Goal: Task Accomplishment & Management: Manage account settings

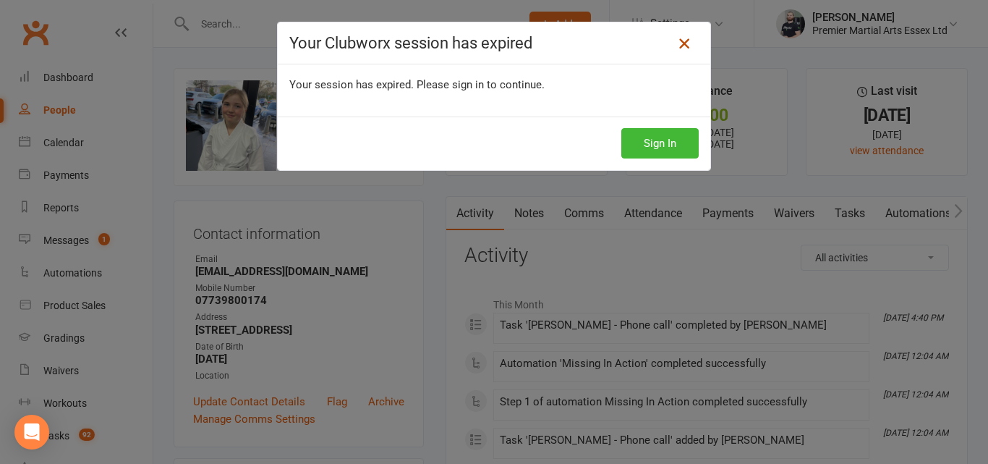
click at [684, 38] on icon at bounding box center [683, 43] width 17 height 17
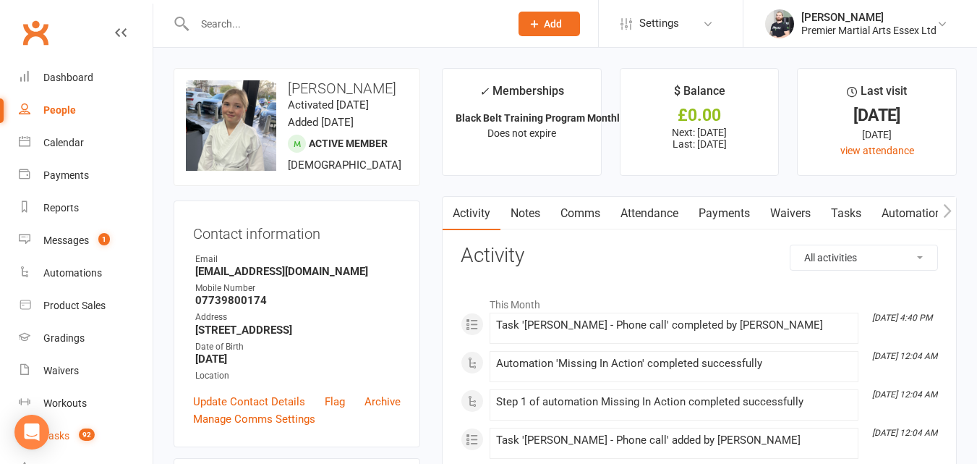
click at [89, 429] on span "92" at bounding box center [87, 434] width 16 height 12
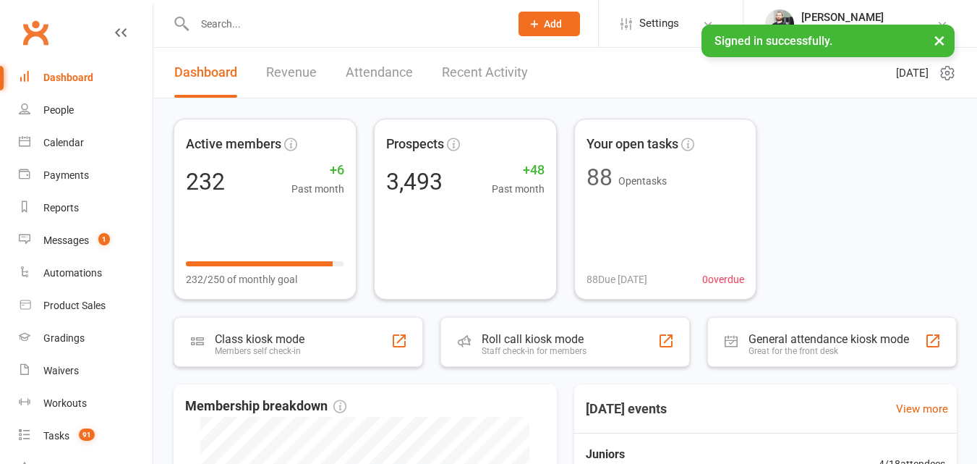
click at [278, 26] on input "text" at bounding box center [345, 24] width 310 height 20
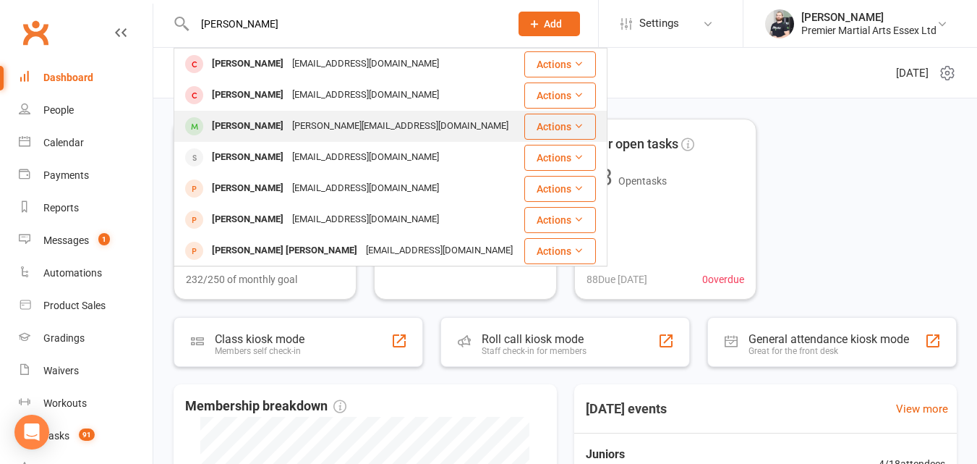
type input "lucas"
click at [270, 126] on div "Lucas Lambert" at bounding box center [248, 126] width 80 height 21
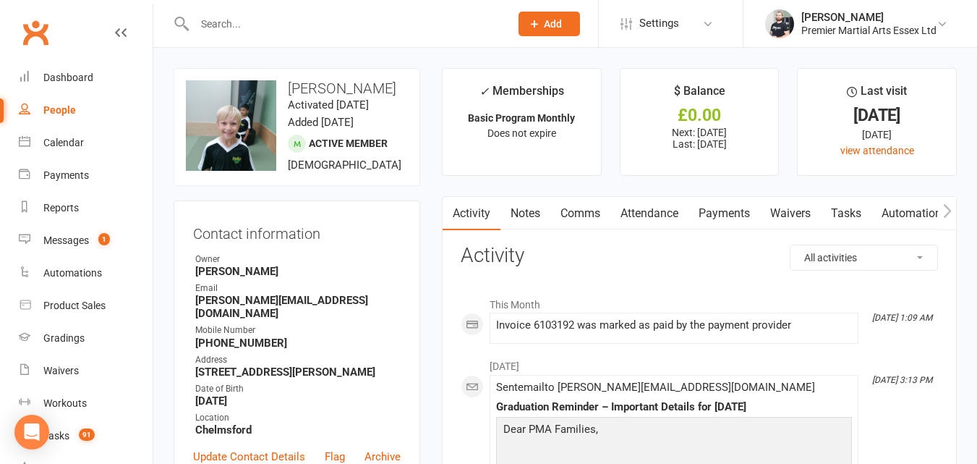
click at [315, 30] on input "text" at bounding box center [345, 24] width 310 height 20
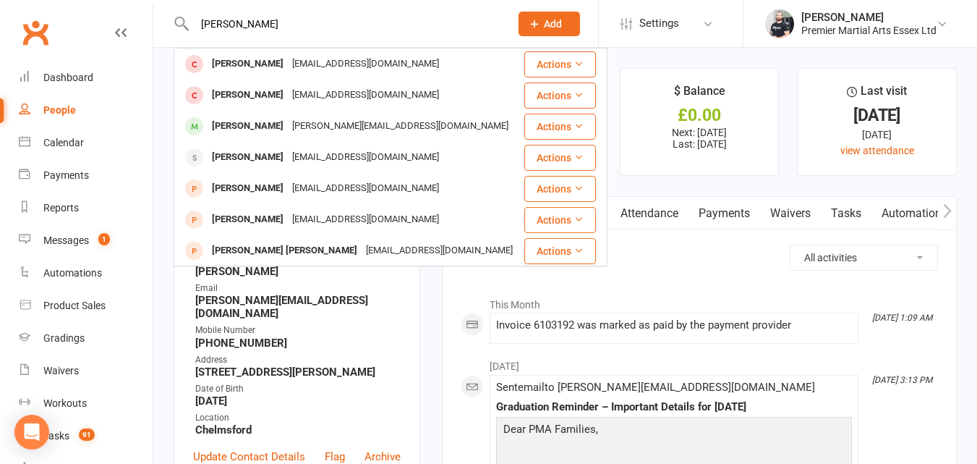
scroll to position [26, 0]
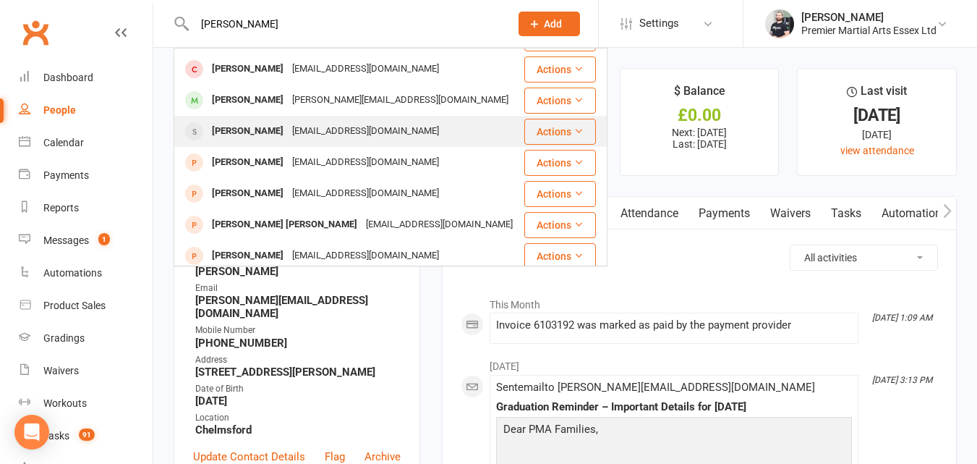
type input "lucas"
click at [348, 121] on div "wae2502@googlemail.com" at bounding box center [365, 131] width 155 height 21
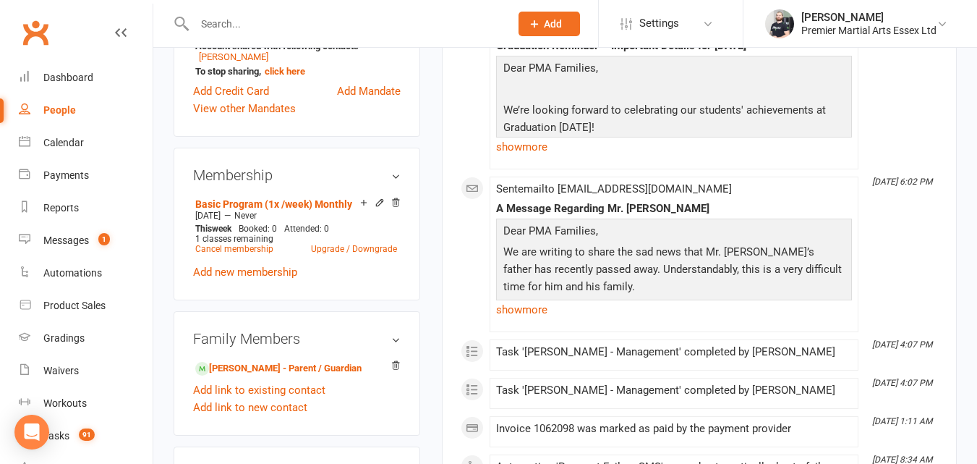
scroll to position [579, 0]
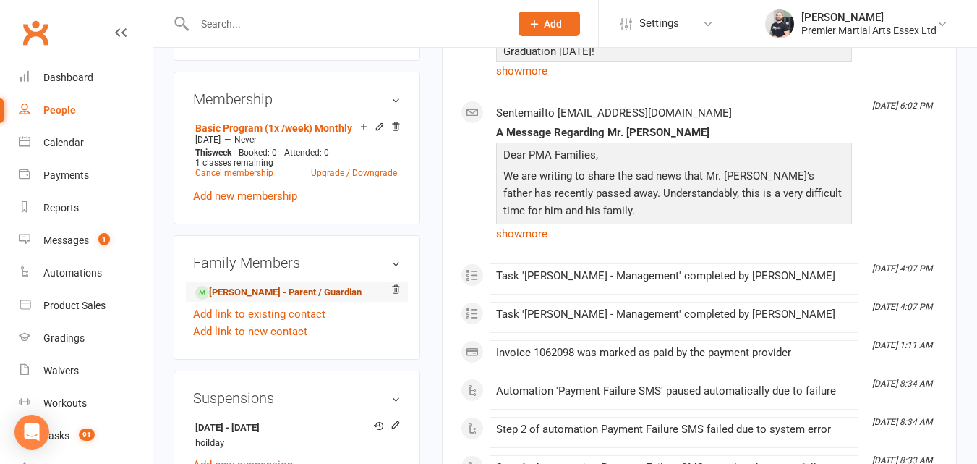
click at [258, 300] on link "Will Endean - Parent / Guardian" at bounding box center [278, 292] width 166 height 15
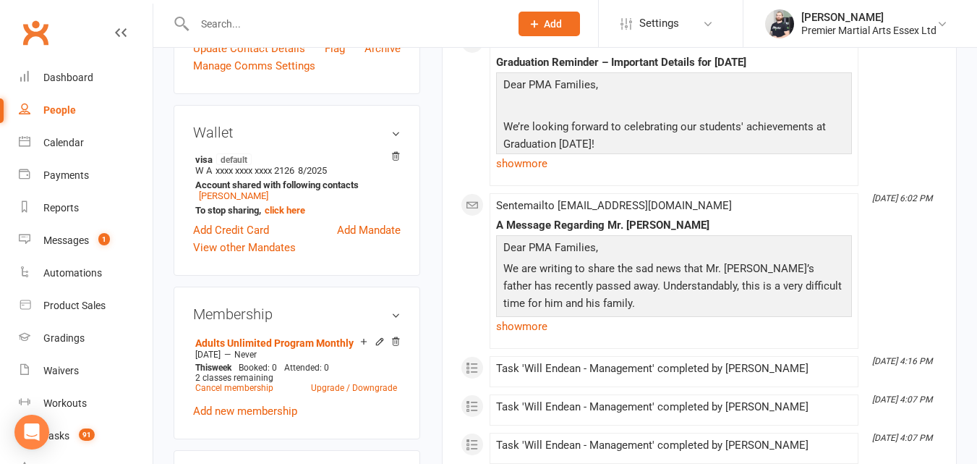
scroll to position [512, 0]
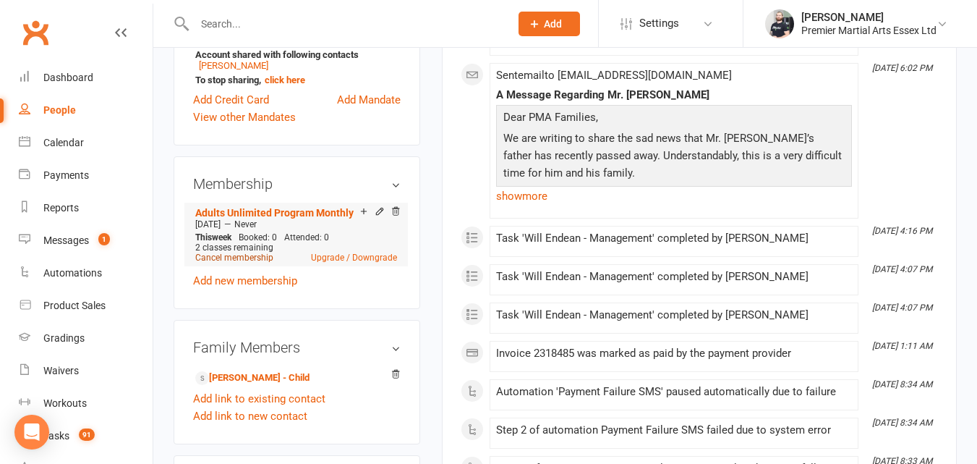
click at [242, 263] on link "Cancel membership" at bounding box center [234, 257] width 78 height 10
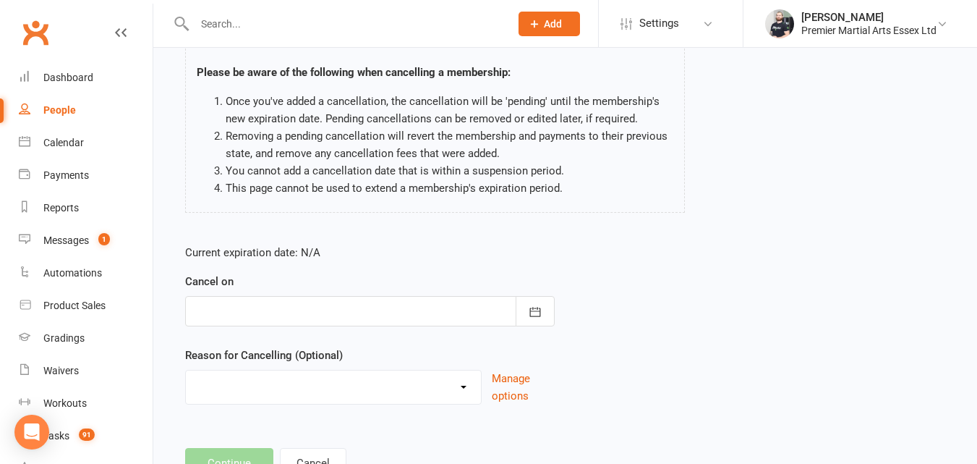
scroll to position [121, 0]
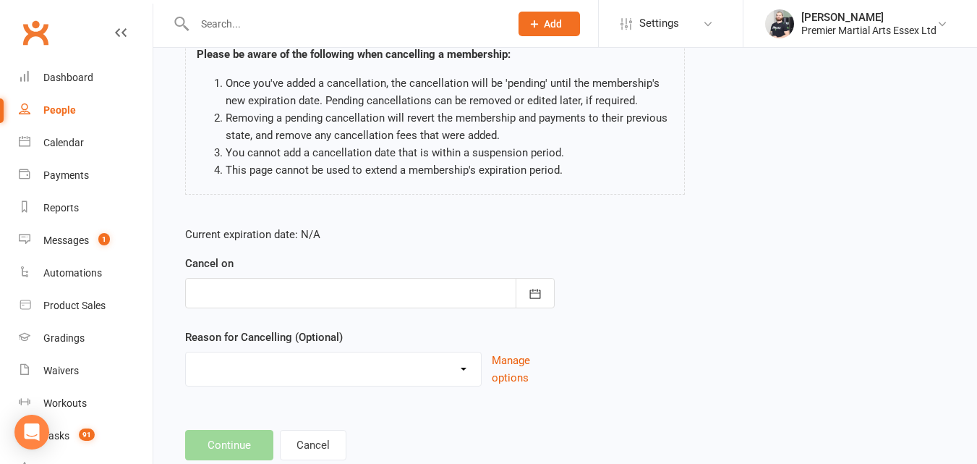
click at [394, 296] on div at bounding box center [370, 293] width 370 height 30
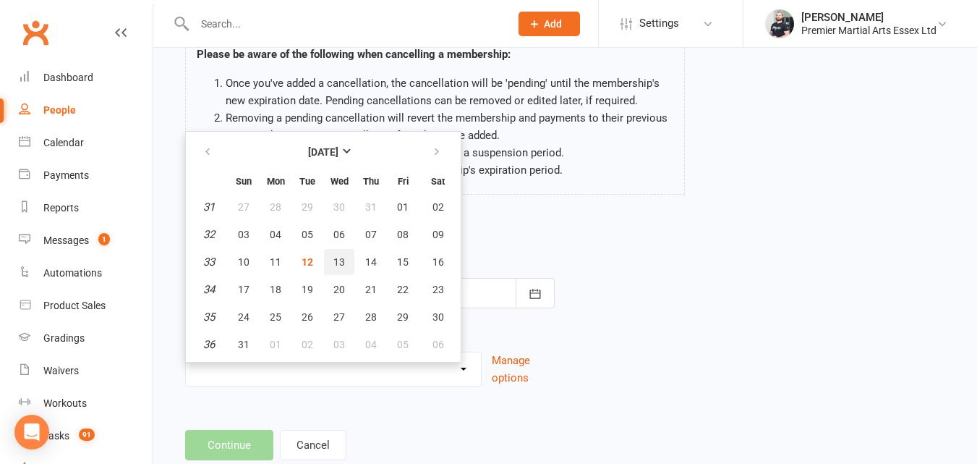
click at [342, 263] on span "13" at bounding box center [339, 262] width 12 height 12
type input "13 Aug 2025"
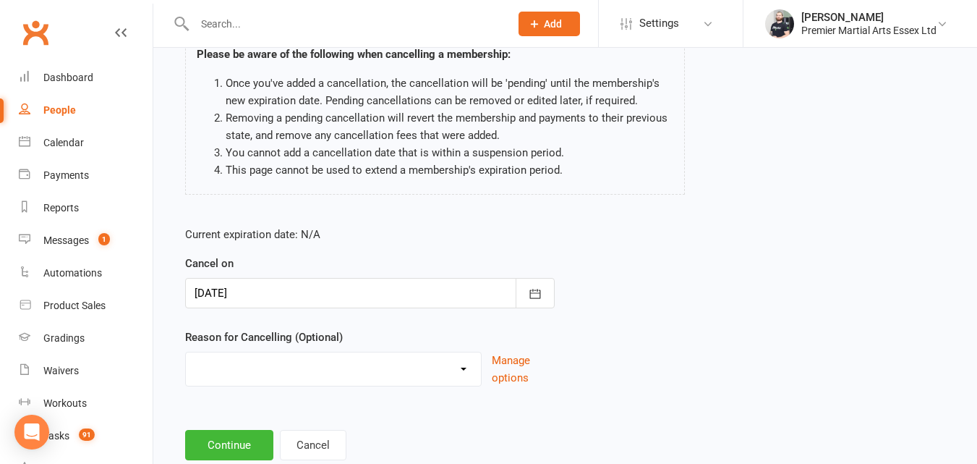
click at [291, 377] on select "Holiday Injury Lost Interest Other reason" at bounding box center [333, 366] width 295 height 29
select select "0"
click at [186, 352] on select "Holiday Injury Lost Interest Other reason" at bounding box center [333, 366] width 295 height 29
click at [231, 439] on button "Continue" at bounding box center [229, 445] width 88 height 30
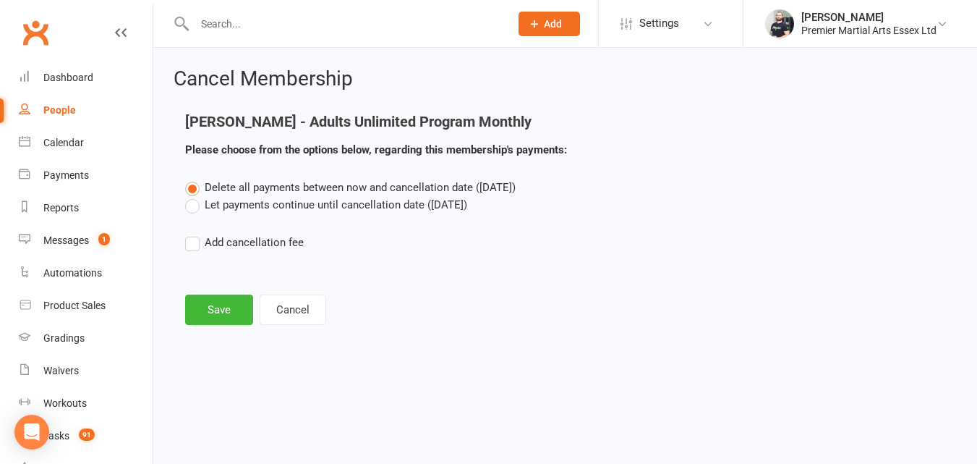
scroll to position [0, 0]
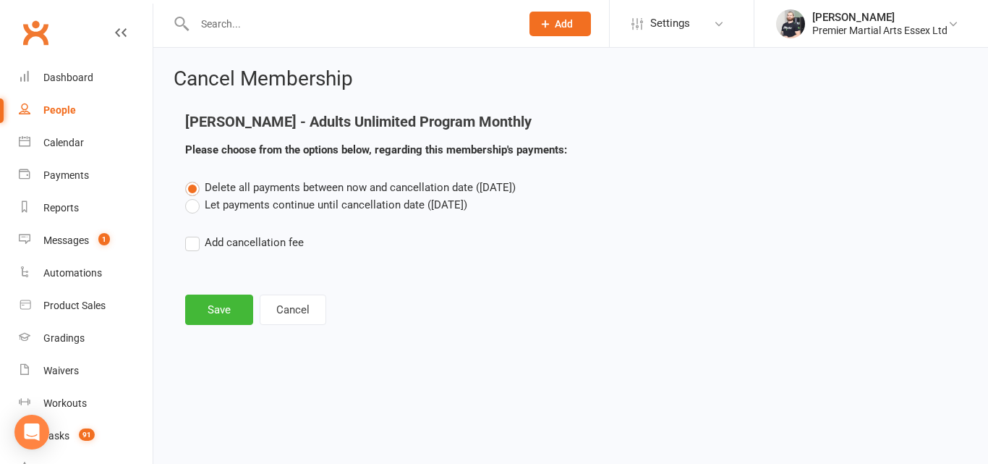
click at [115, 37] on icon at bounding box center [121, 33] width 12 height 12
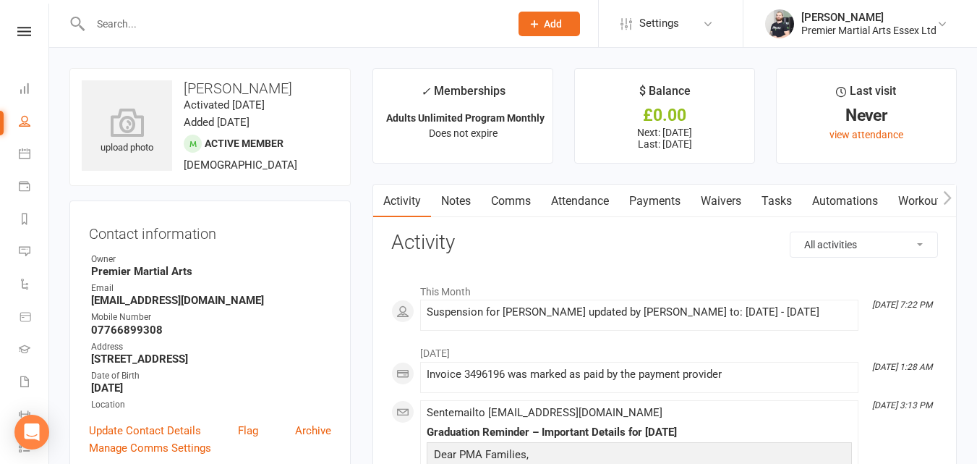
click at [670, 202] on link "Payments" at bounding box center [655, 200] width 72 height 33
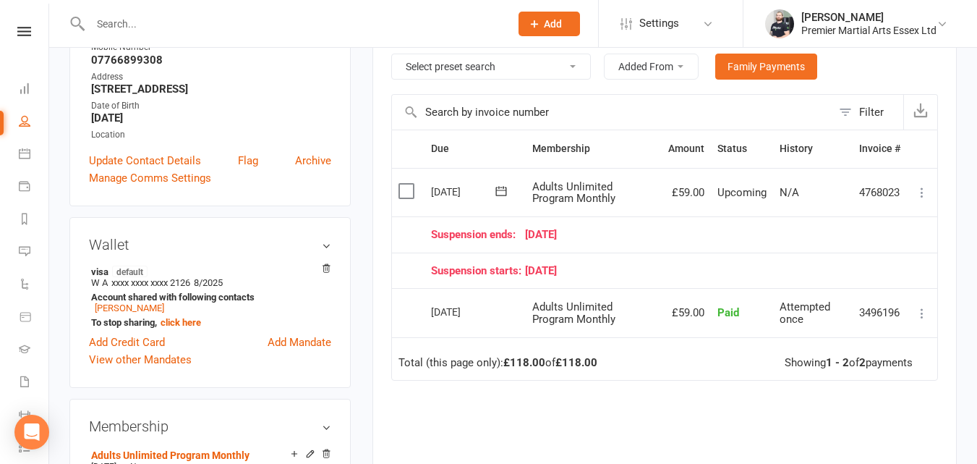
scroll to position [569, 0]
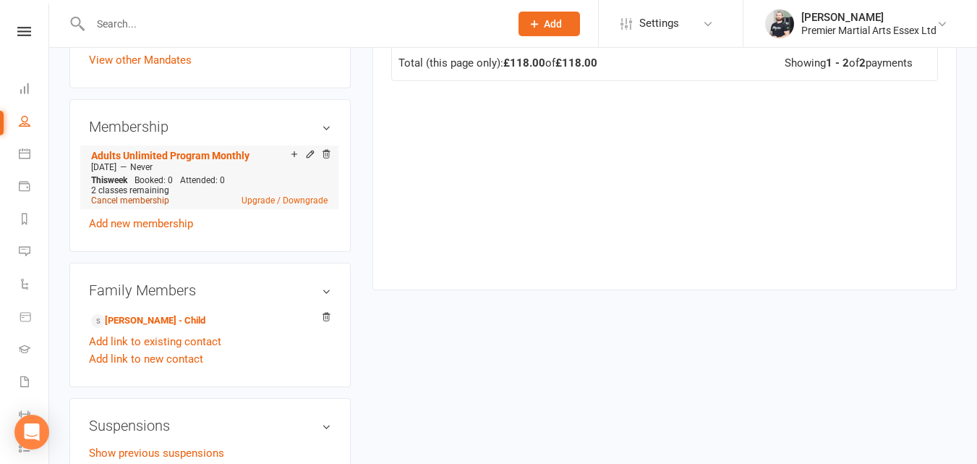
click at [157, 198] on link "Cancel membership" at bounding box center [130, 200] width 78 height 10
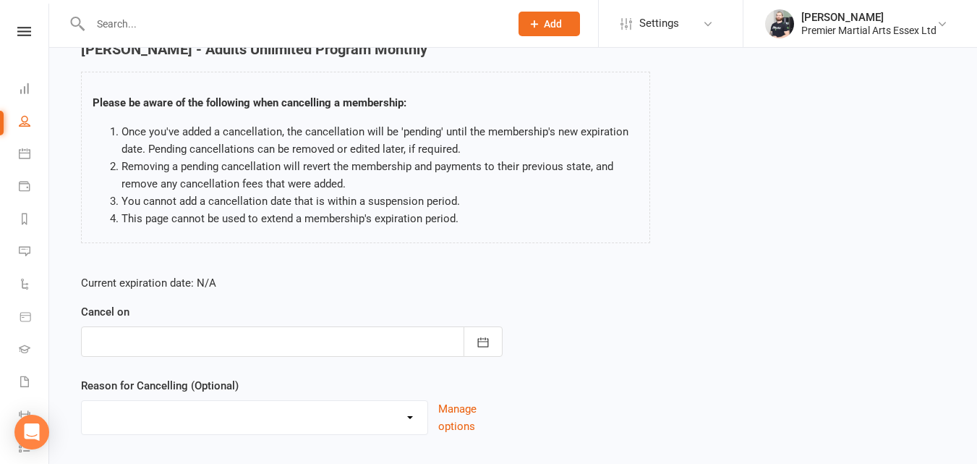
scroll to position [145, 0]
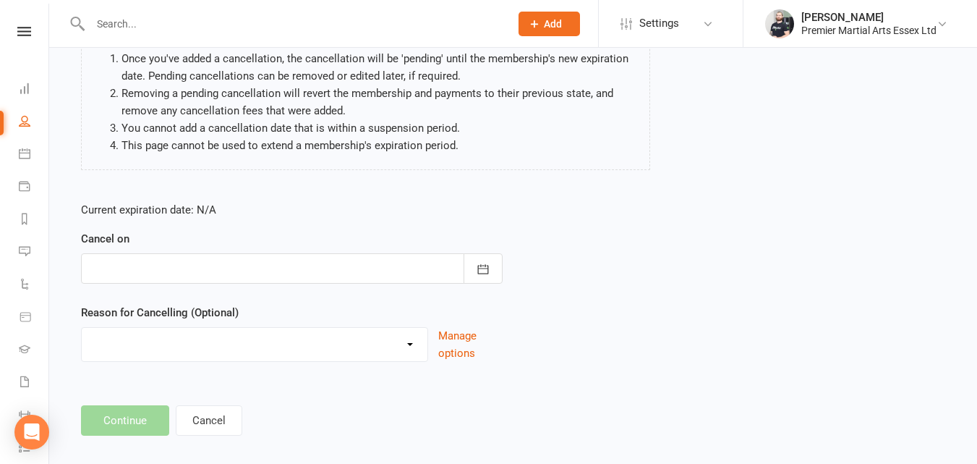
click at [432, 270] on div at bounding box center [292, 268] width 422 height 30
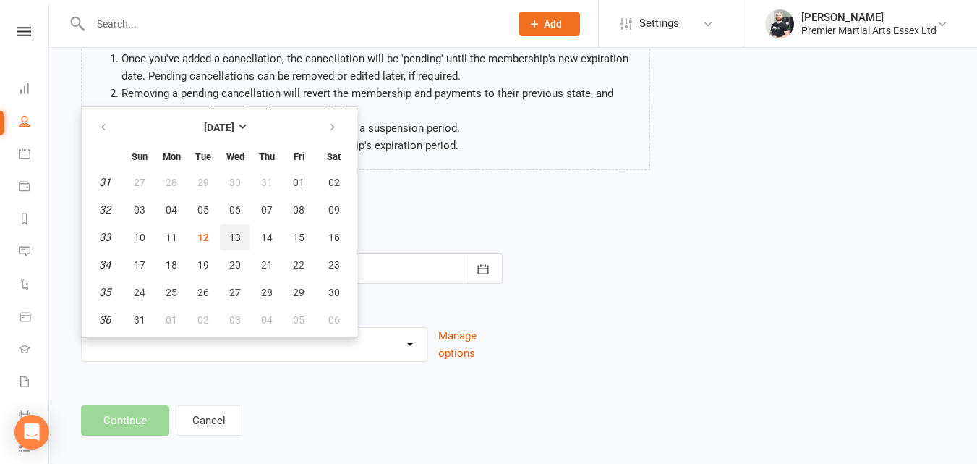
click at [236, 231] on span "13" at bounding box center [235, 237] width 12 height 12
type input "13 Aug 2025"
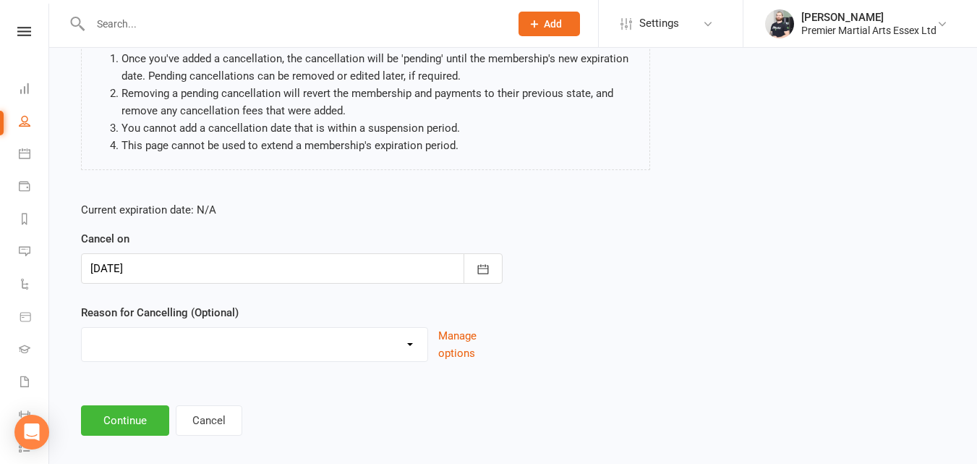
click at [242, 354] on select "Holiday Injury Lost Interest Other reason" at bounding box center [255, 342] width 346 height 29
select select "0"
click at [82, 328] on select "Holiday Injury Lost Interest Other reason" at bounding box center [255, 342] width 346 height 29
click at [142, 423] on button "Continue" at bounding box center [125, 420] width 88 height 30
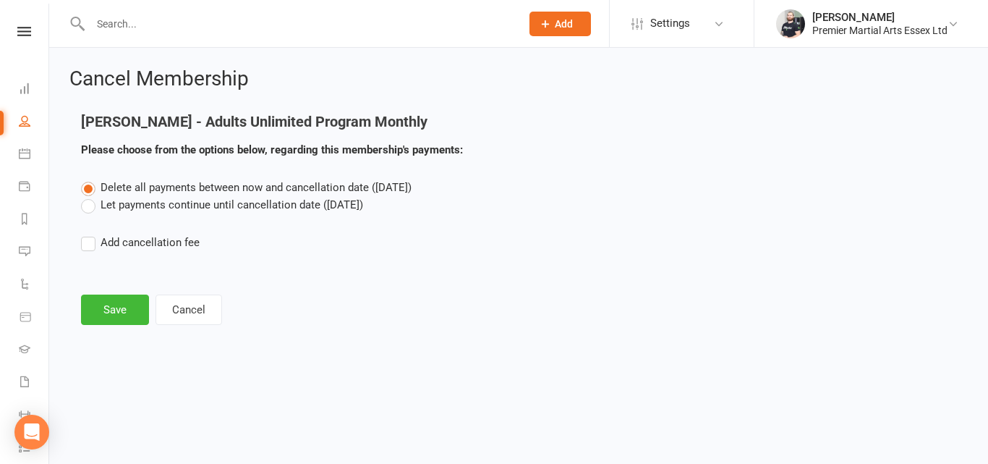
click at [89, 205] on label "Let payments continue until cancellation date (Aug 13, 2025)" at bounding box center [222, 204] width 282 height 17
click at [89, 196] on input "Let payments continue until cancellation date (Aug 13, 2025)" at bounding box center [85, 196] width 9 height 0
click at [119, 304] on button "Save" at bounding box center [115, 309] width 68 height 30
